Goal: Browse casually: Explore the website without a specific task or goal

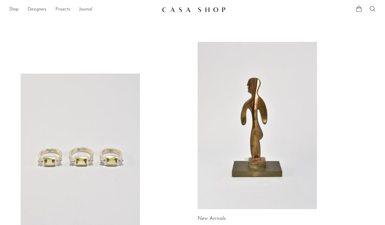
click at [61, 8] on link "Projects" at bounding box center [62, 9] width 15 height 7
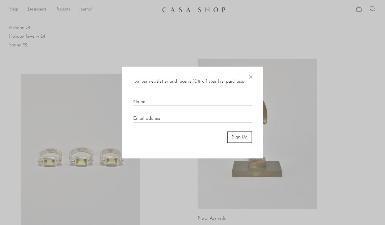
click at [16, 10] on div at bounding box center [192, 112] width 385 height 225
click at [250, 78] on span "×" at bounding box center [250, 75] width 6 height 18
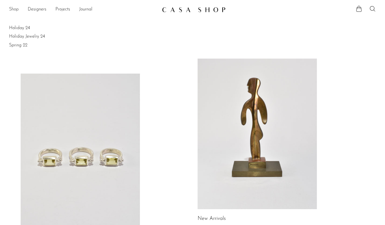
click at [16, 11] on link "Shop" at bounding box center [14, 9] width 10 height 7
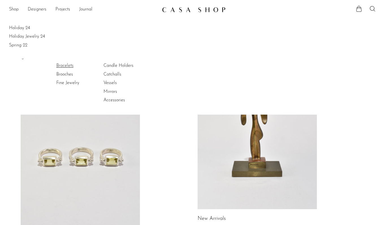
click at [63, 65] on link "Bracelets" at bounding box center [77, 65] width 42 height 6
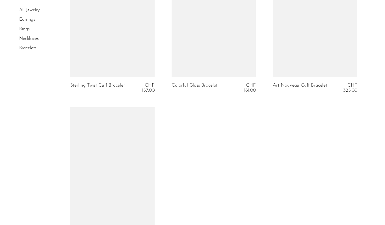
scroll to position [539, 0]
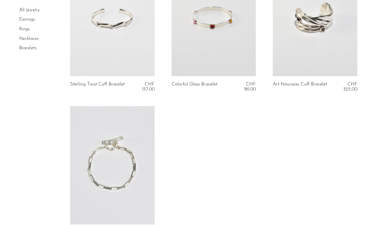
click at [25, 30] on link "Rings" at bounding box center [24, 29] width 10 height 5
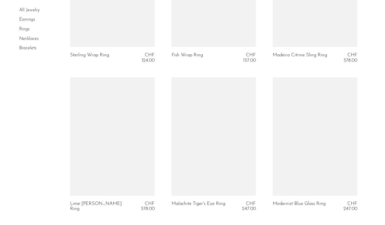
scroll to position [1460, 0]
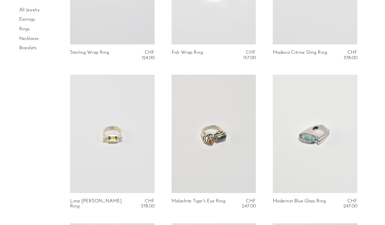
click at [36, 36] on link "Necklaces" at bounding box center [28, 38] width 19 height 5
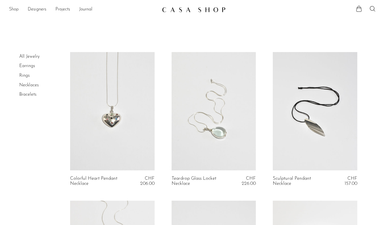
click at [16, 10] on link "Shop" at bounding box center [14, 9] width 10 height 7
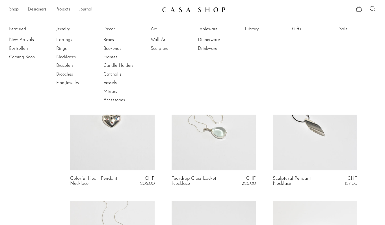
click at [110, 30] on link "Decor" at bounding box center [124, 29] width 42 height 6
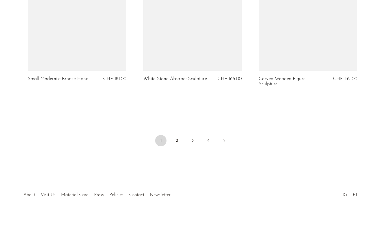
scroll to position [1935, 0]
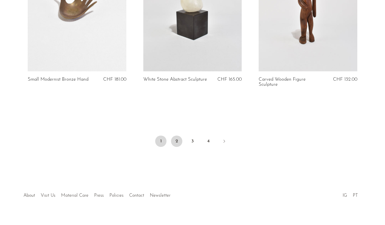
click at [180, 135] on link "2" at bounding box center [176, 140] width 11 height 11
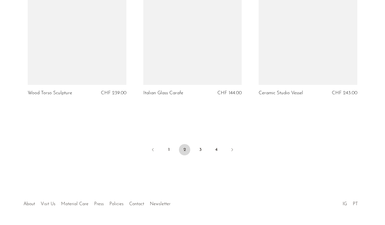
scroll to position [1901, 0]
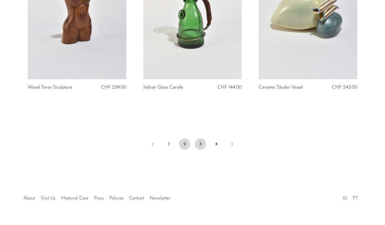
click at [200, 138] on link "3" at bounding box center [200, 143] width 11 height 11
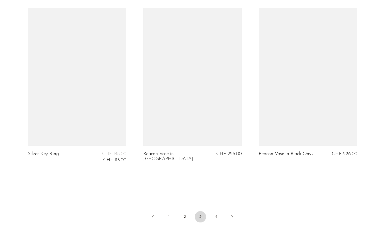
scroll to position [1863, 0]
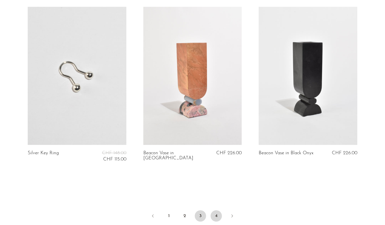
click at [215, 210] on link "4" at bounding box center [215, 215] width 11 height 11
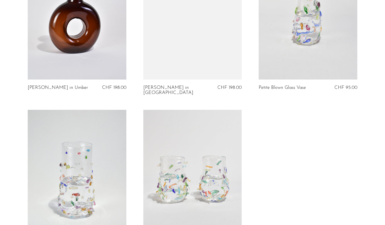
scroll to position [1202, 0]
